Goal: Task Accomplishment & Management: Manage account settings

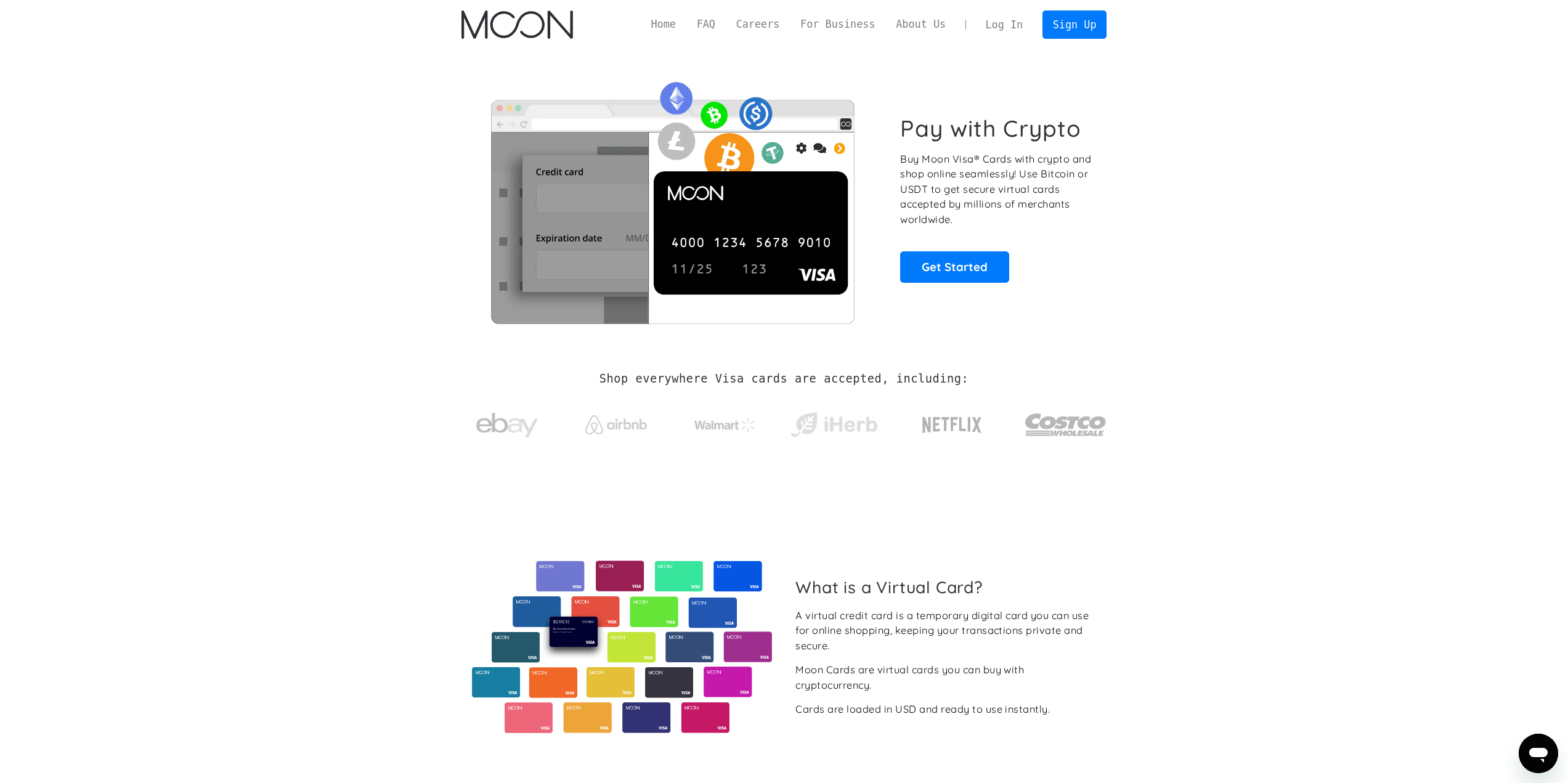
click at [1009, 28] on link "Log In" at bounding box center [1004, 24] width 58 height 27
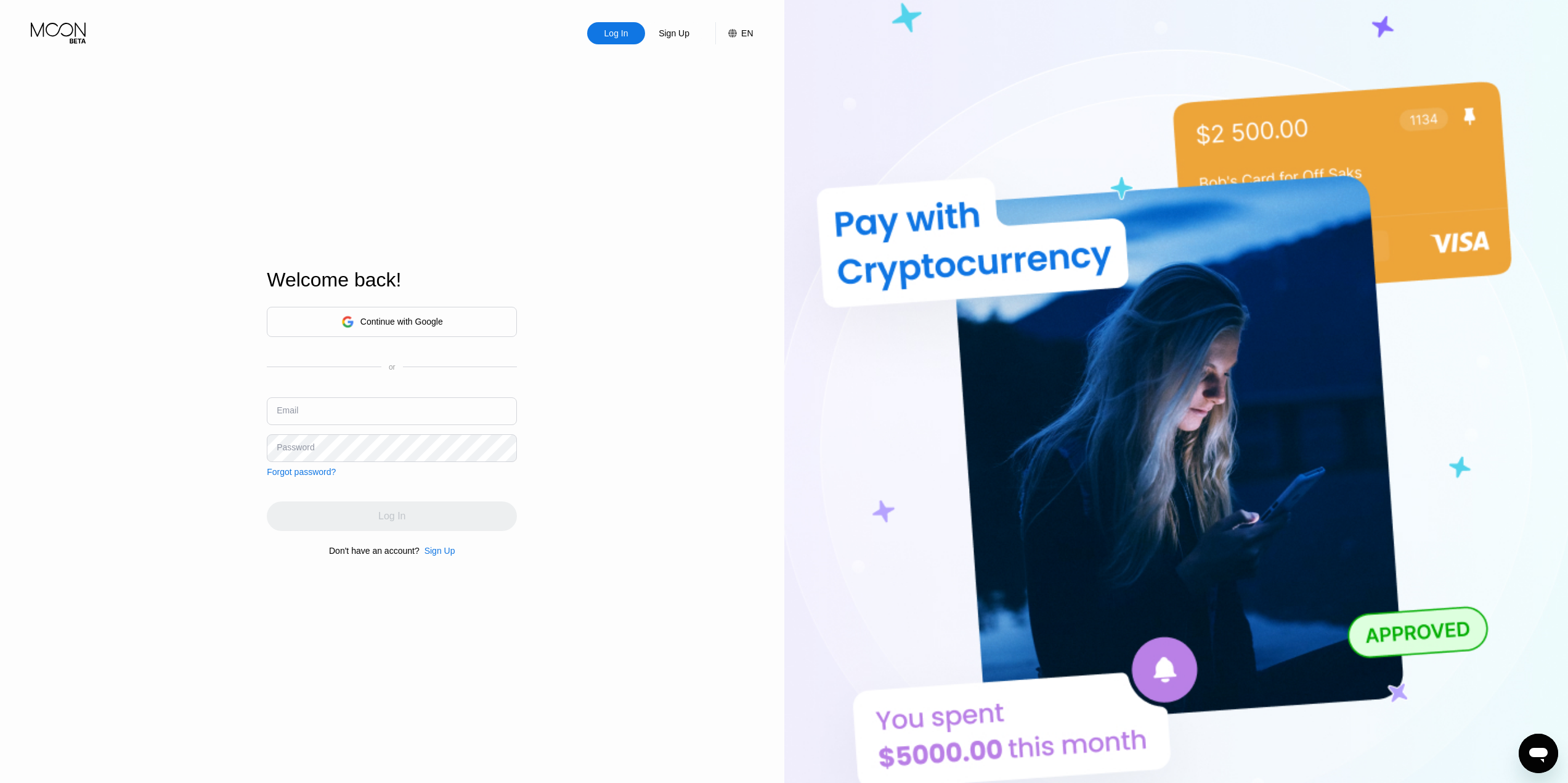
click at [403, 320] on div "Continue with Google" at bounding box center [401, 322] width 82 height 10
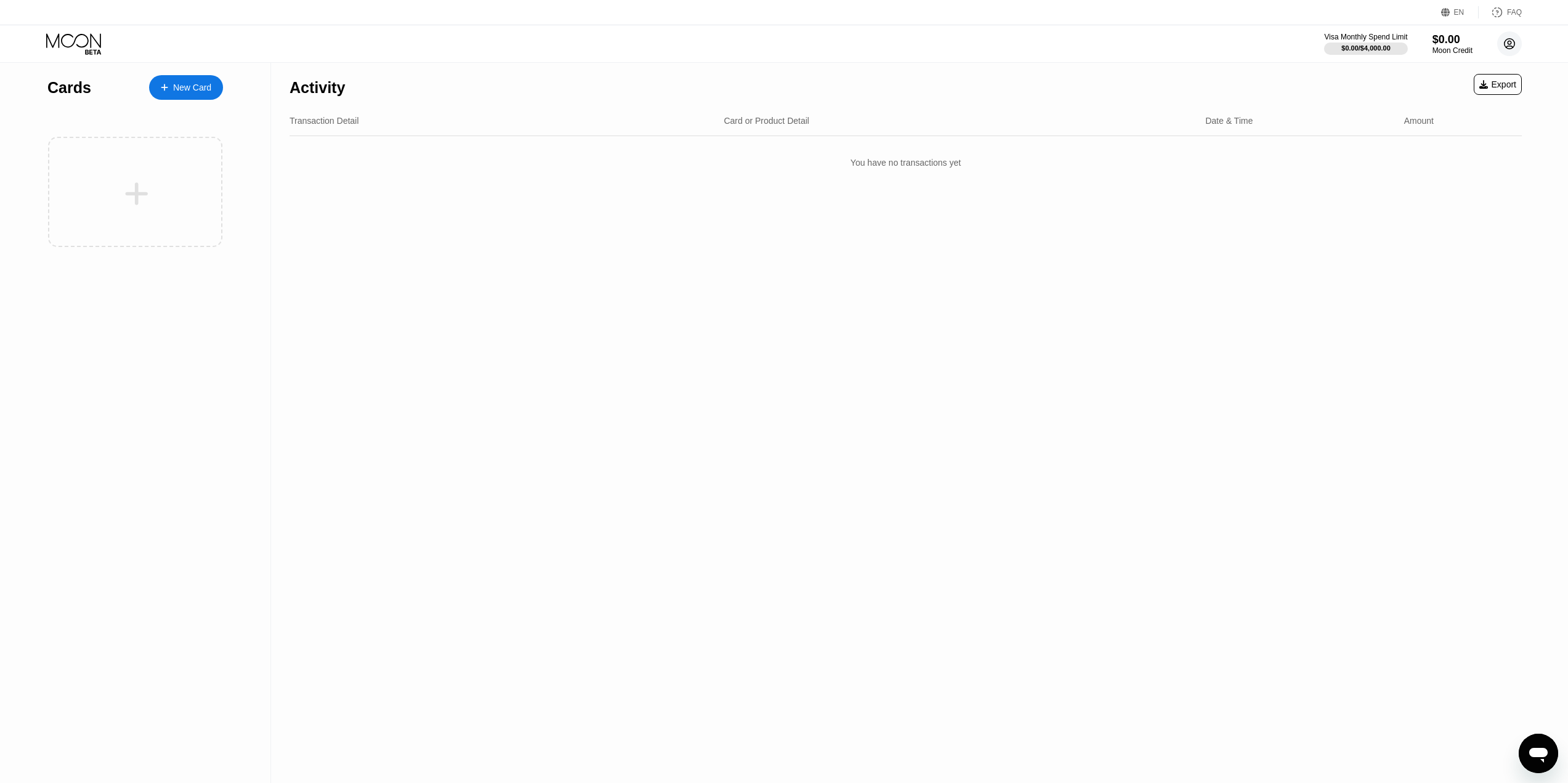
click at [1514, 50] on circle at bounding box center [1509, 44] width 25 height 25
click at [1423, 284] on div "Log out" at bounding box center [1431, 287] width 29 height 10
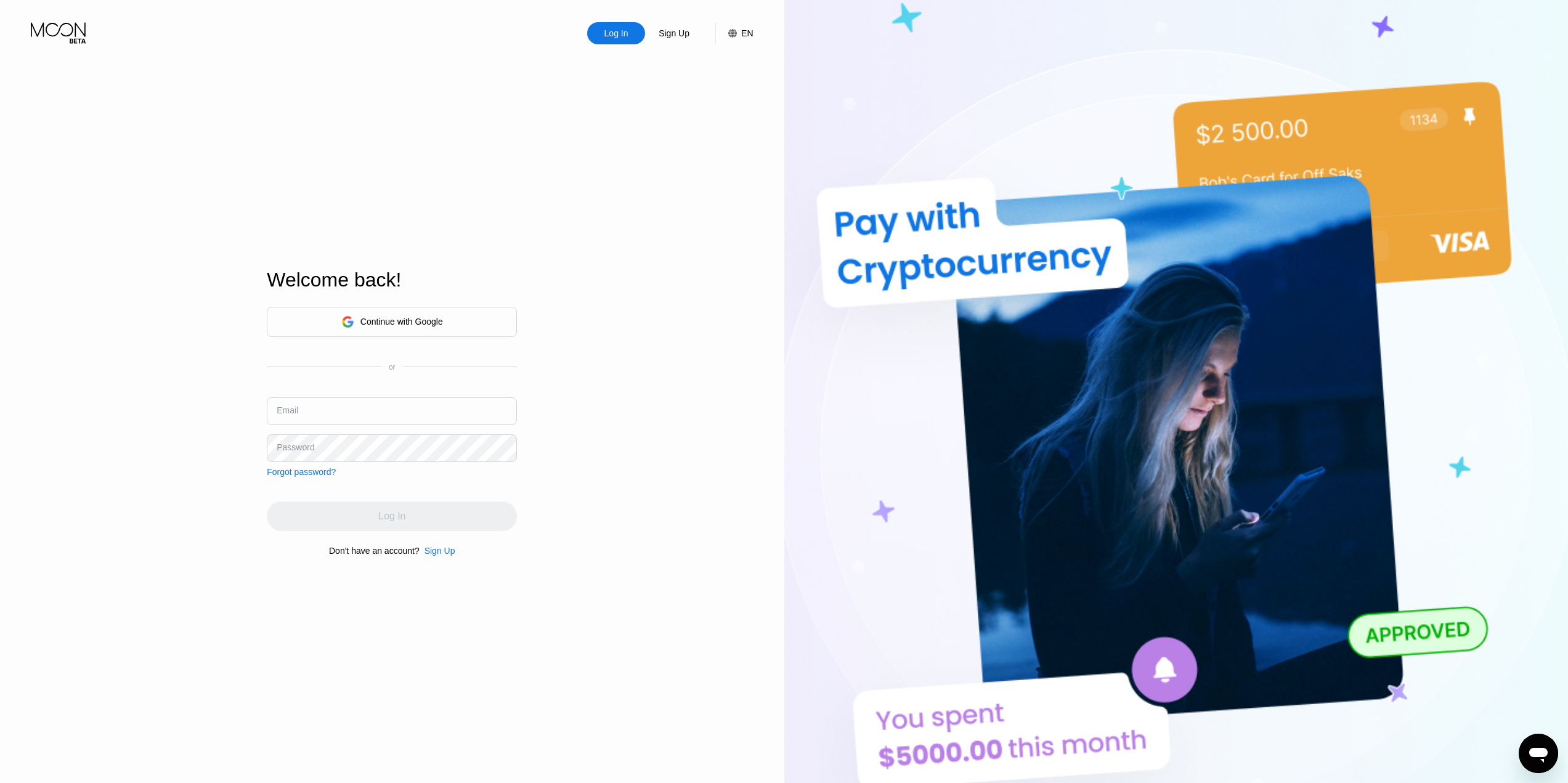
drag, startPoint x: 429, startPoint y: 318, endPoint x: 414, endPoint y: 318, distance: 15.0
click at [429, 318] on div "Continue with Google" at bounding box center [401, 322] width 82 height 10
click at [419, 317] on div "Continue with Google" at bounding box center [401, 322] width 82 height 10
click at [459, 316] on div "Continue with Google" at bounding box center [391, 322] width 250 height 30
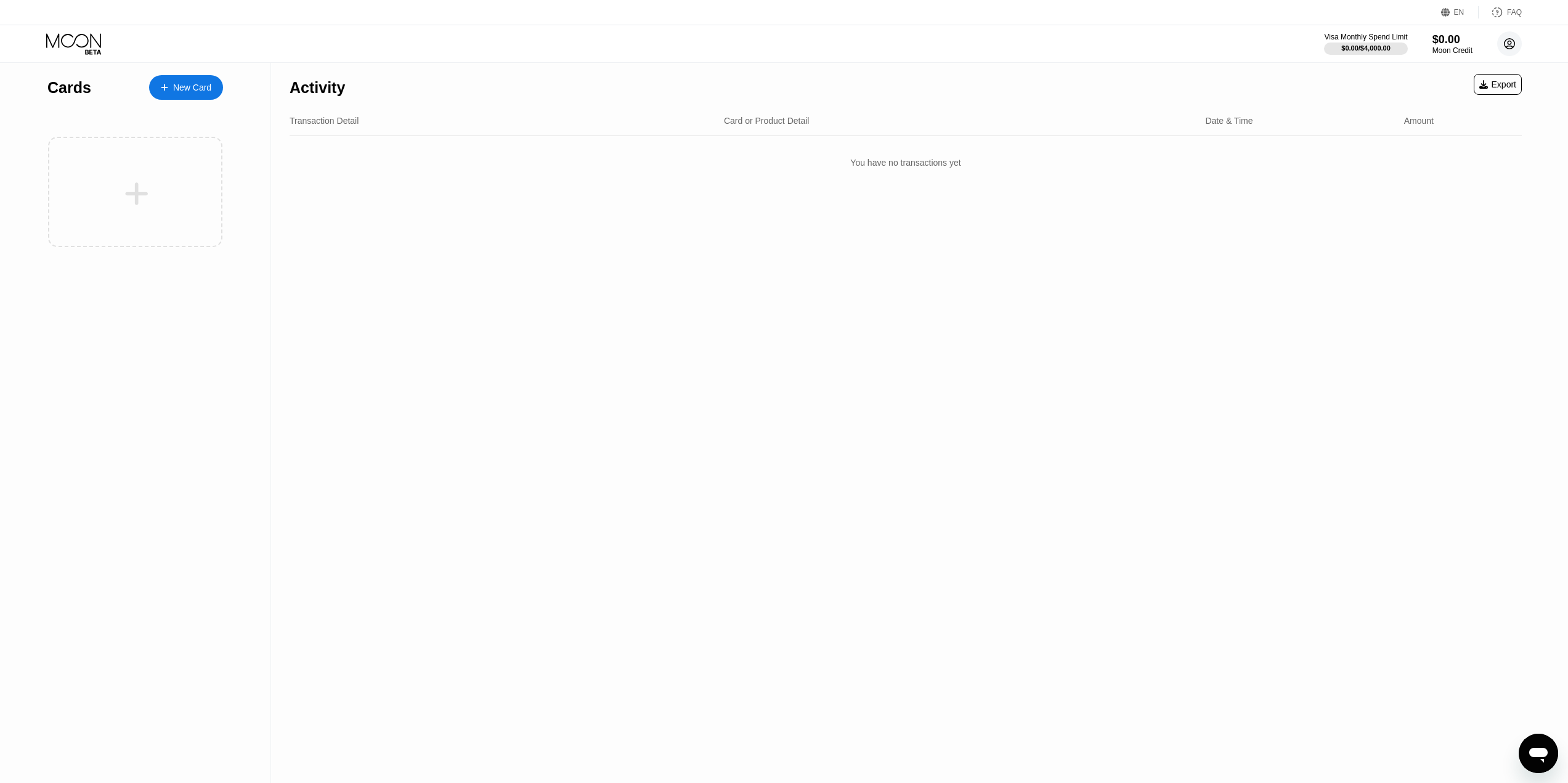
click at [1515, 41] on circle at bounding box center [1509, 44] width 25 height 25
click at [1419, 284] on div "Log out" at bounding box center [1431, 287] width 29 height 10
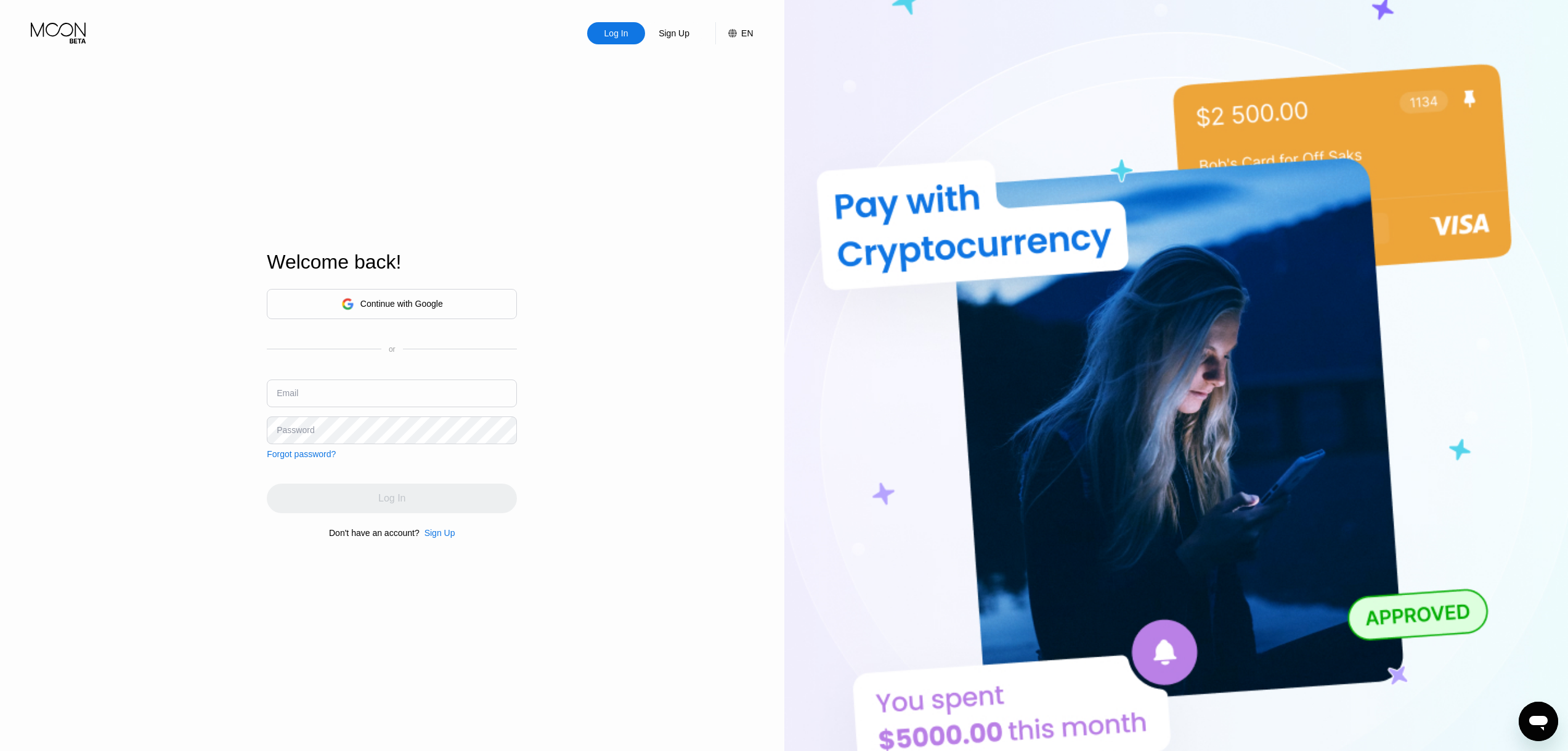
click at [436, 302] on div "Continue with Google" at bounding box center [401, 304] width 82 height 10
